Goal: Navigation & Orientation: Find specific page/section

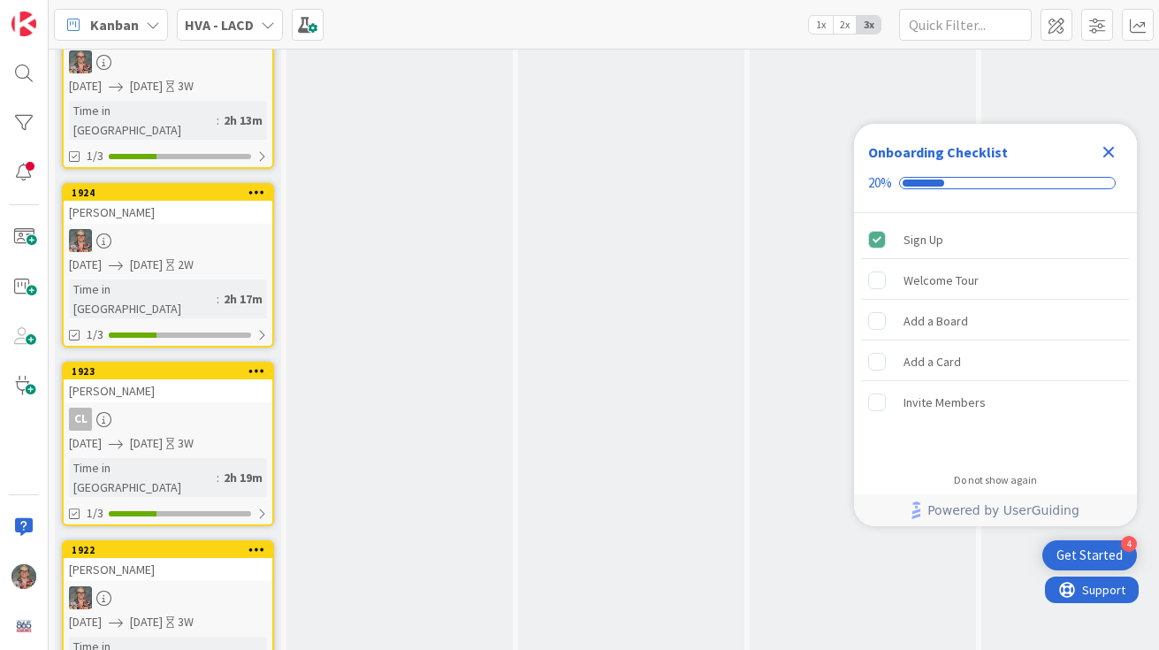
click at [1107, 149] on icon "Close Checklist" at bounding box center [1109, 152] width 11 height 11
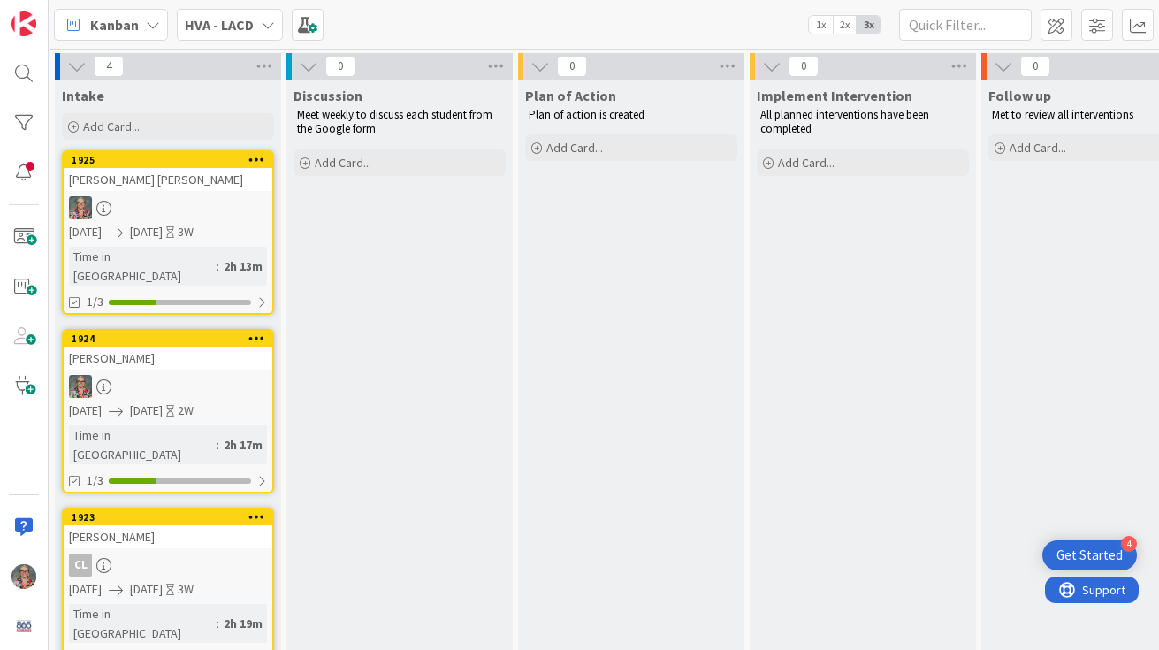
click at [149, 25] on icon at bounding box center [153, 25] width 14 height 14
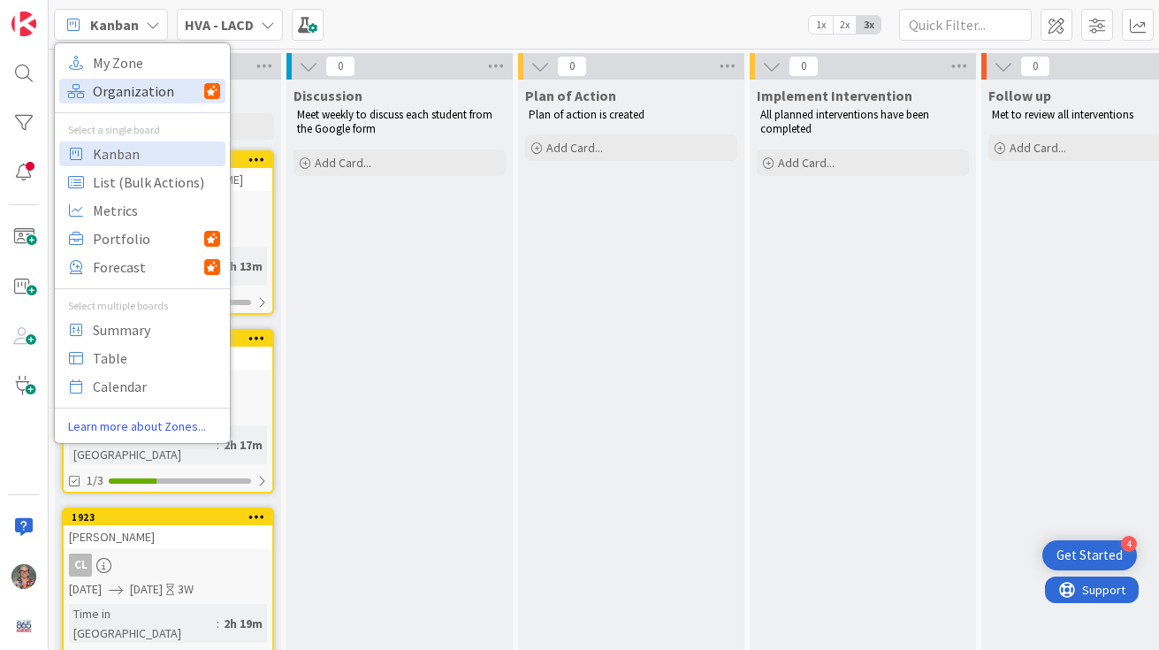
click at [136, 88] on span "Organization" at bounding box center [148, 91] width 111 height 27
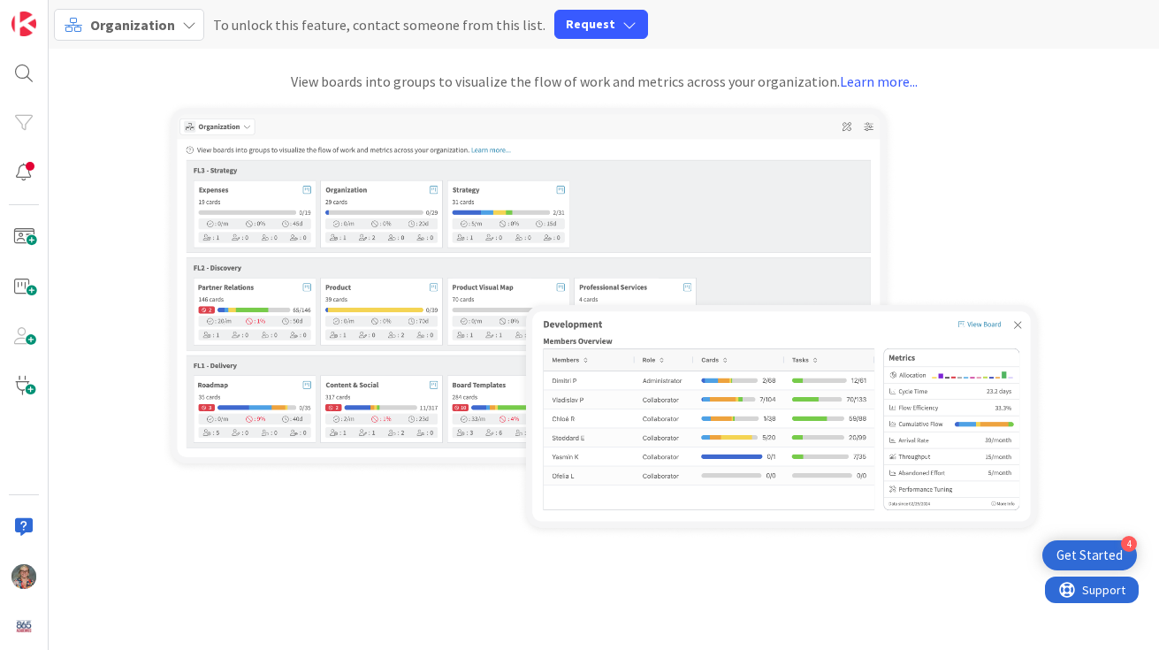
click at [139, 27] on span "Organization" at bounding box center [132, 25] width 85 height 18
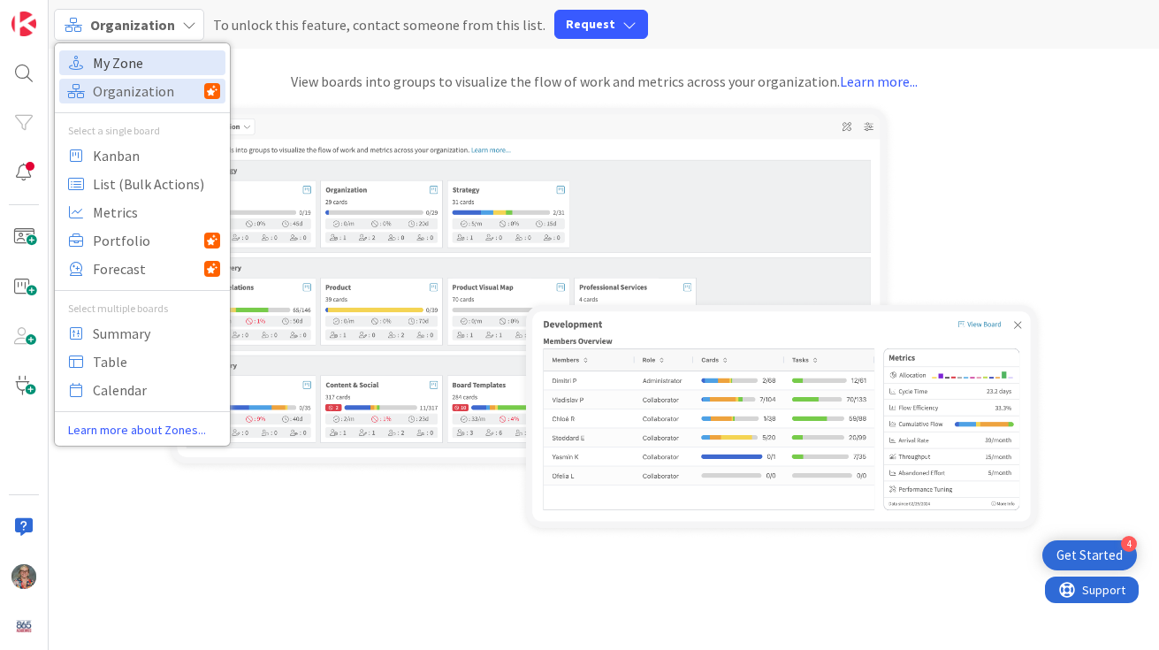
click at [119, 61] on span "My Zone" at bounding box center [156, 63] width 127 height 27
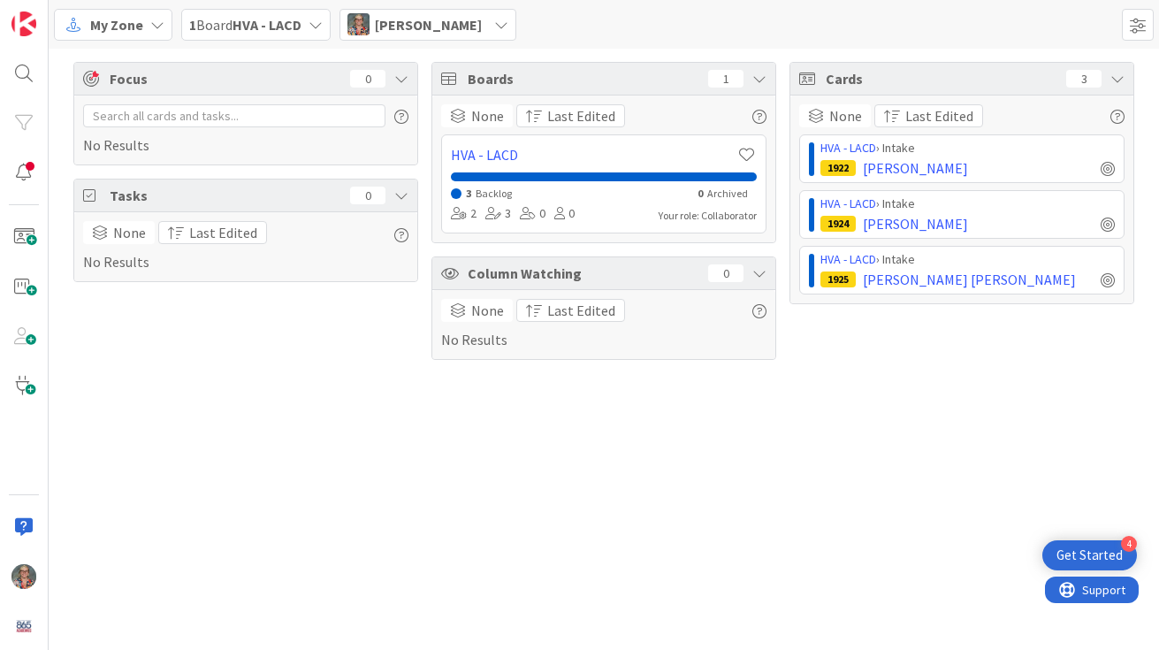
click at [153, 28] on icon at bounding box center [157, 25] width 14 height 14
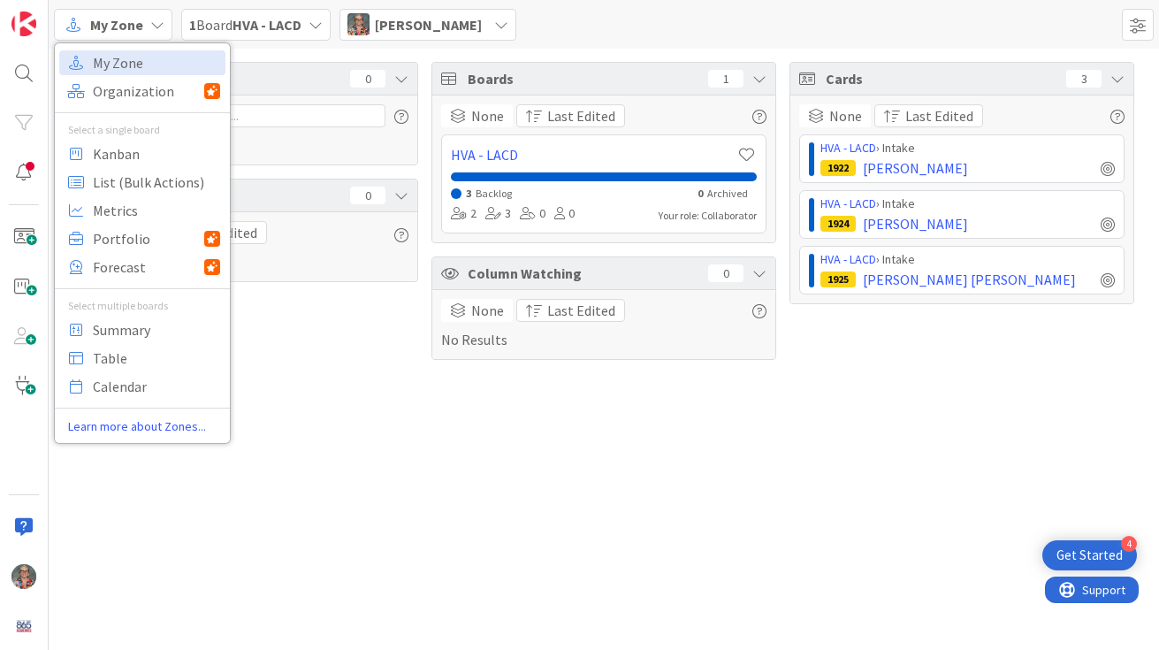
click at [267, 14] on span "1 Board HVA - LACD" at bounding box center [245, 24] width 112 height 21
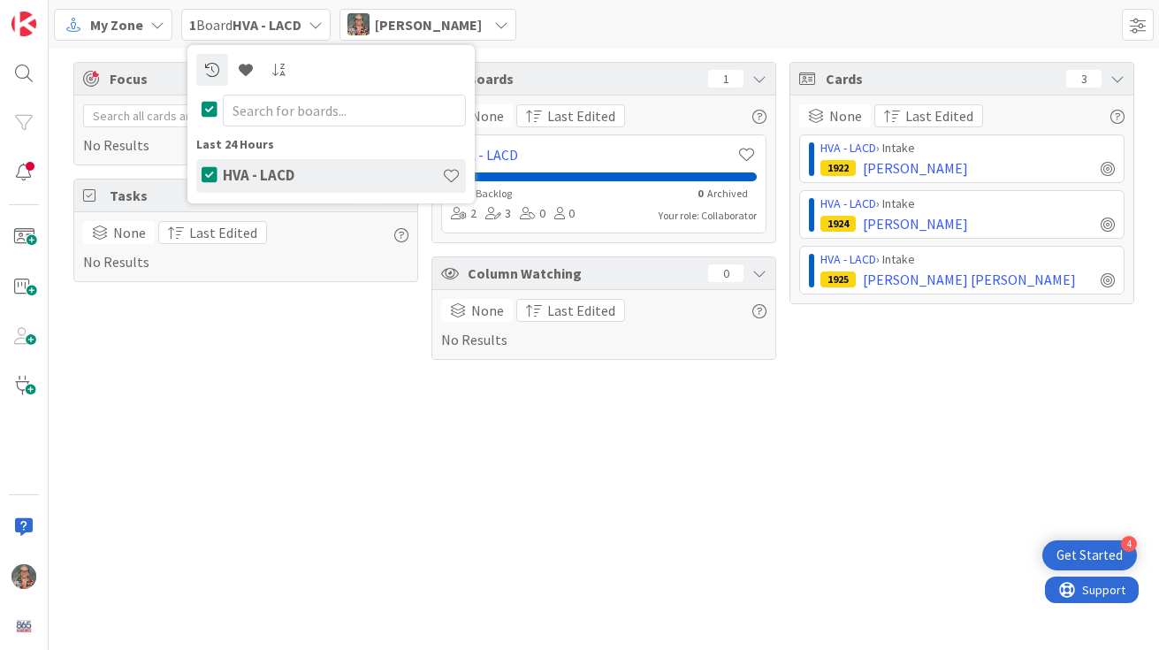
click at [275, 176] on h4 "HVA - LACD" at bounding box center [332, 175] width 219 height 18
click at [275, 175] on h4 "HVA - LACD" at bounding box center [332, 175] width 219 height 18
click at [152, 24] on icon at bounding box center [157, 25] width 14 height 14
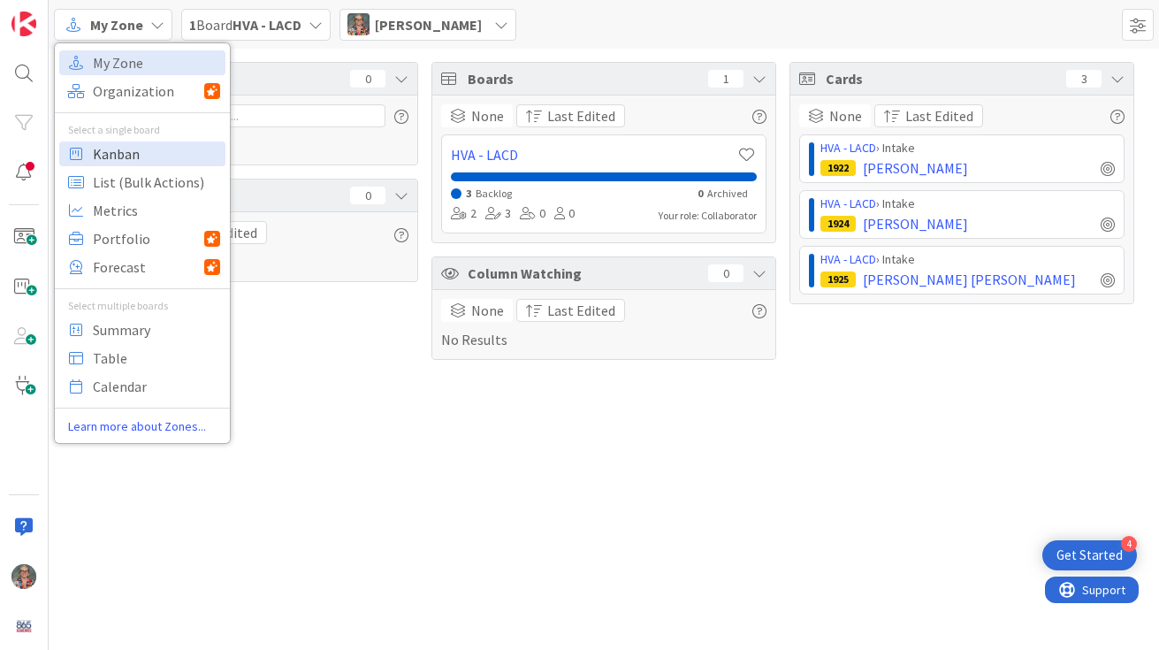
click at [133, 149] on span "Kanban" at bounding box center [156, 154] width 127 height 27
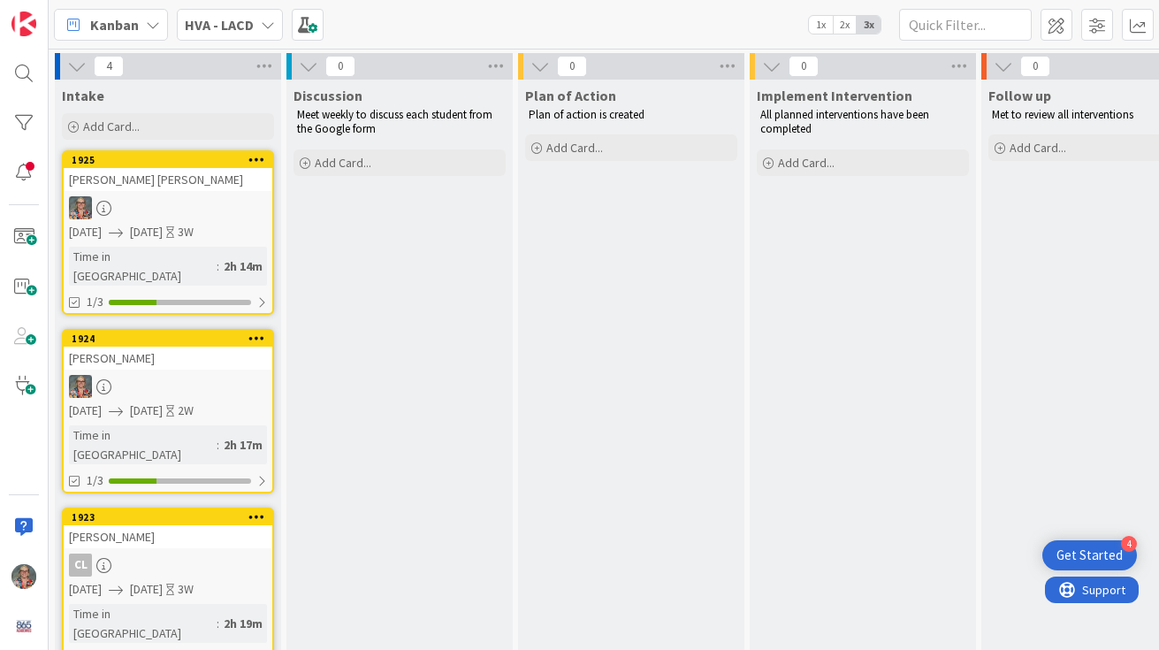
click at [256, 20] on div "HVA - LACD" at bounding box center [230, 25] width 106 height 32
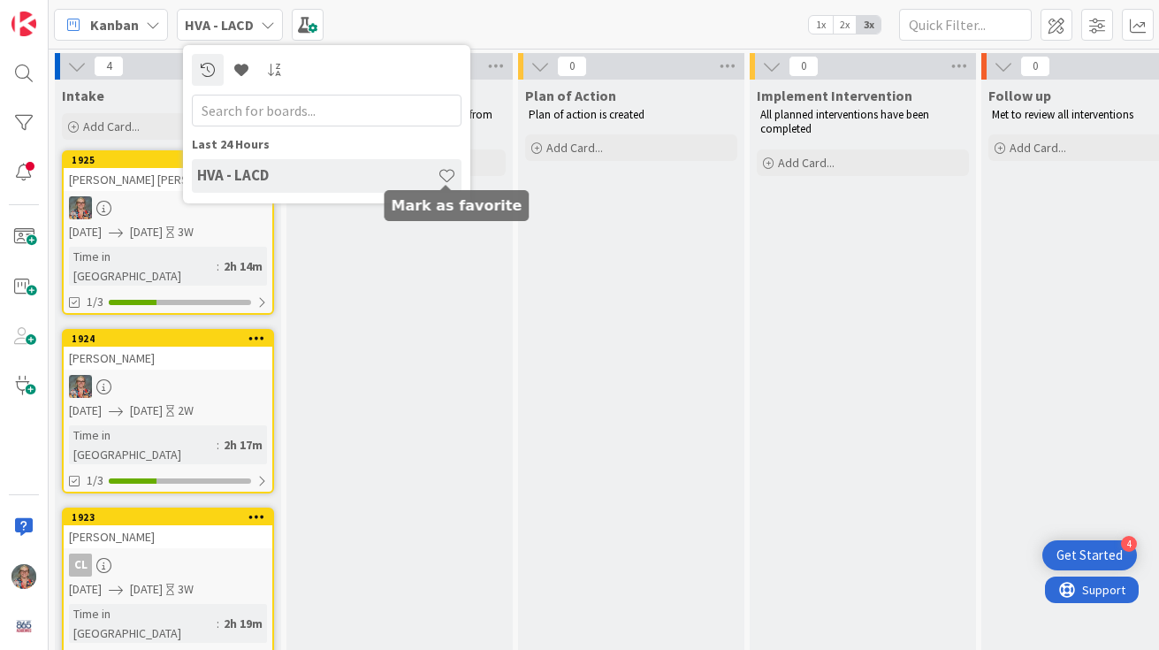
click at [447, 178] on span at bounding box center [447, 175] width 19 height 19
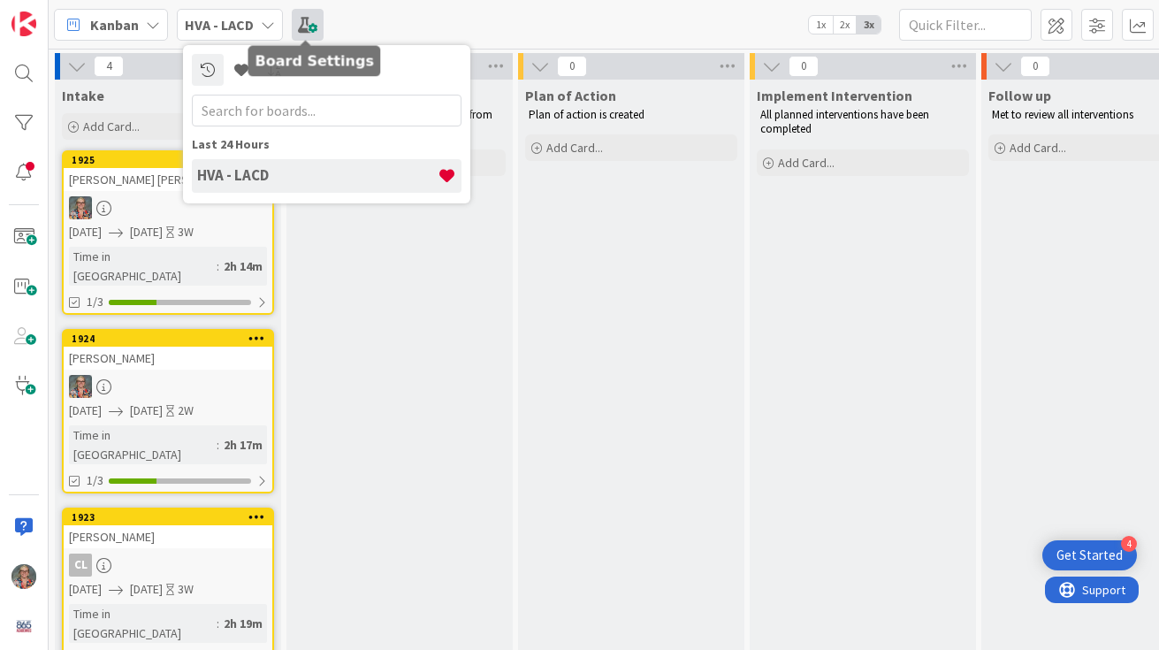
click at [304, 24] on span at bounding box center [308, 25] width 32 height 32
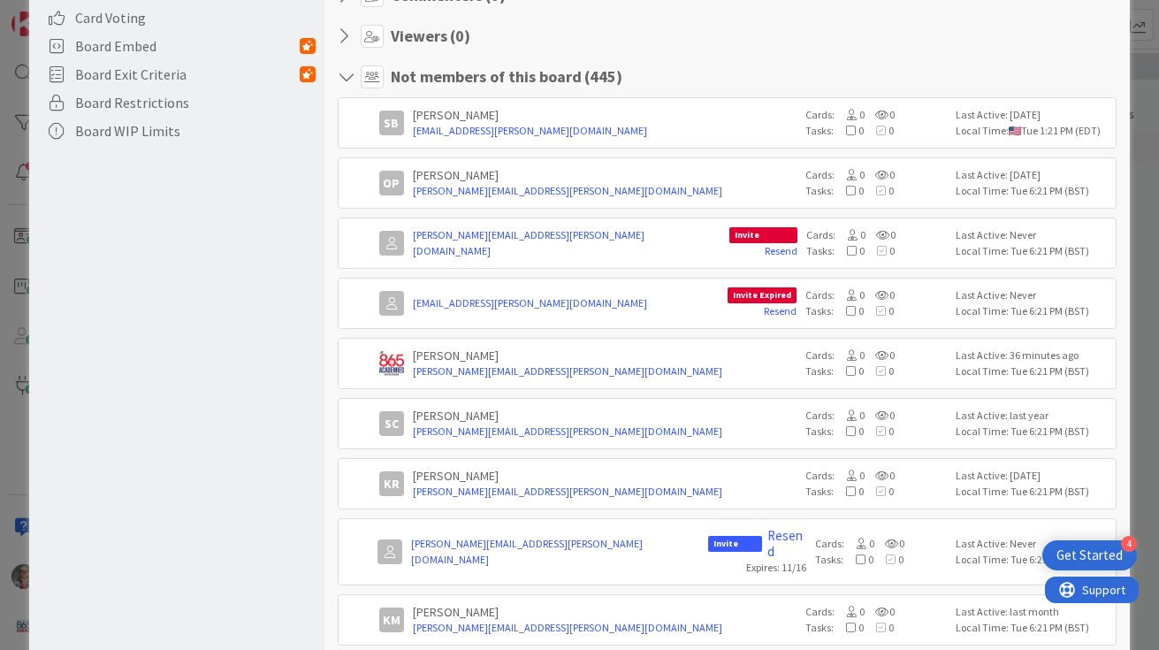
scroll to position [105, 0]
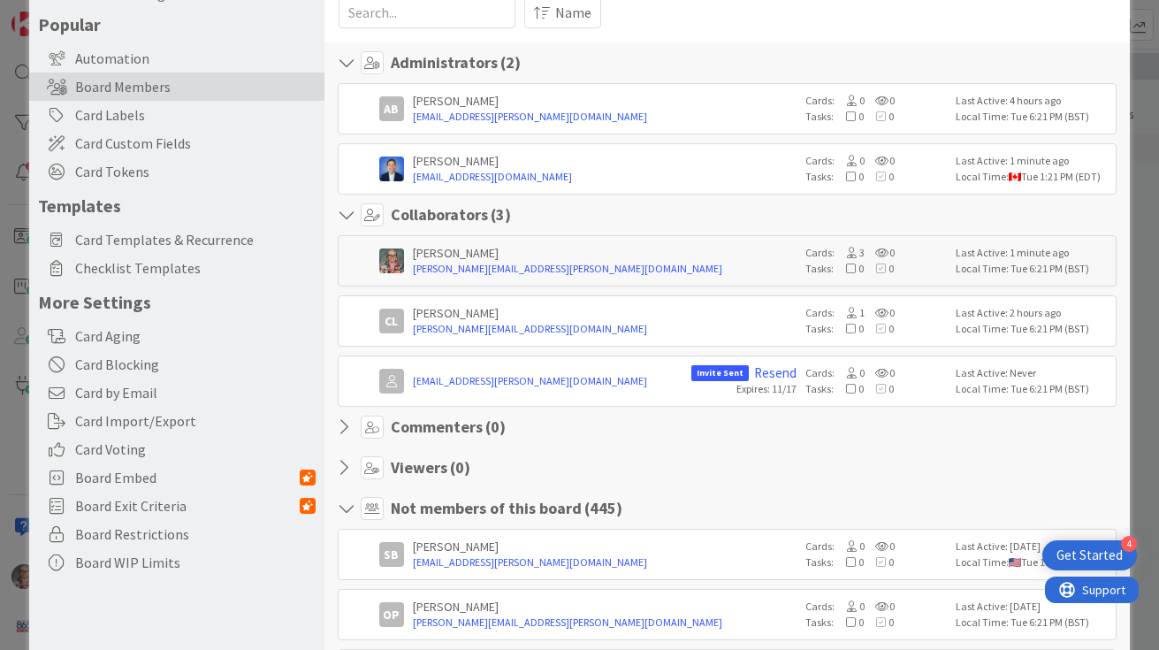
click at [340, 510] on icon at bounding box center [349, 509] width 23 height 18
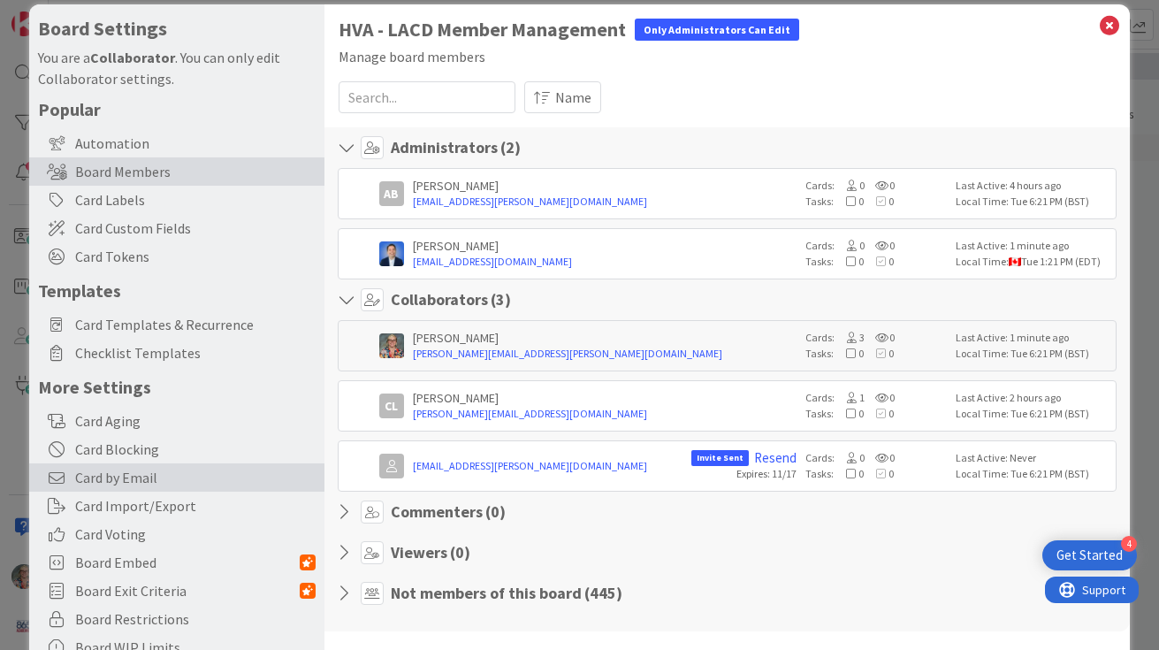
scroll to position [0, 0]
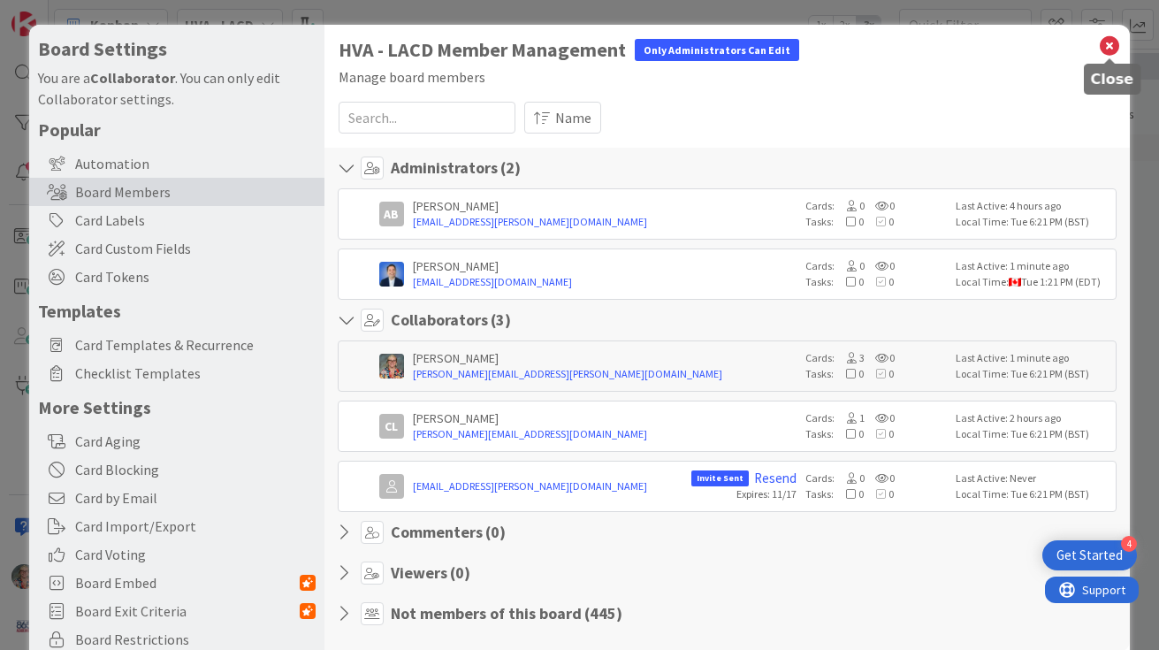
click at [1110, 51] on icon at bounding box center [1109, 46] width 23 height 25
